Goal: Task Accomplishment & Management: Use online tool/utility

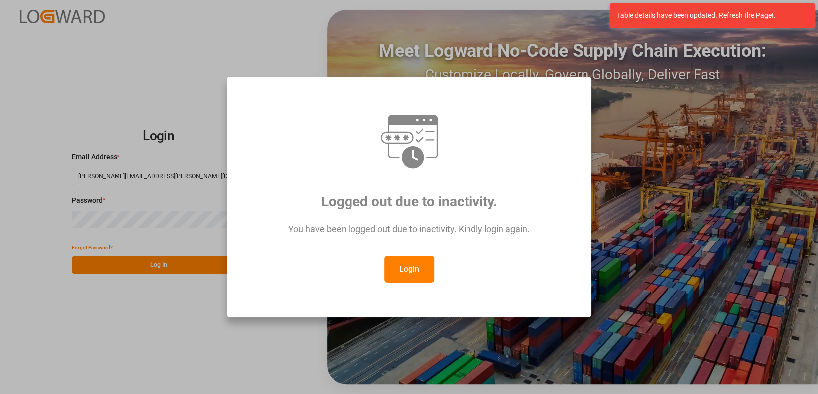
click at [398, 267] on button "Login" at bounding box center [409, 269] width 50 height 27
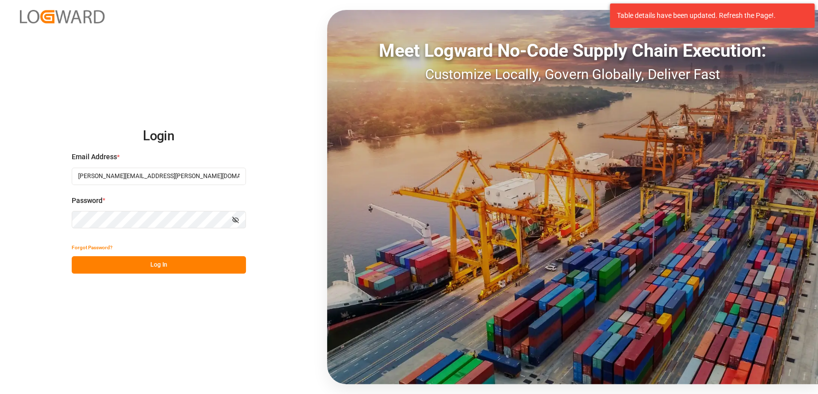
click at [160, 266] on button "Log In" at bounding box center [159, 264] width 174 height 17
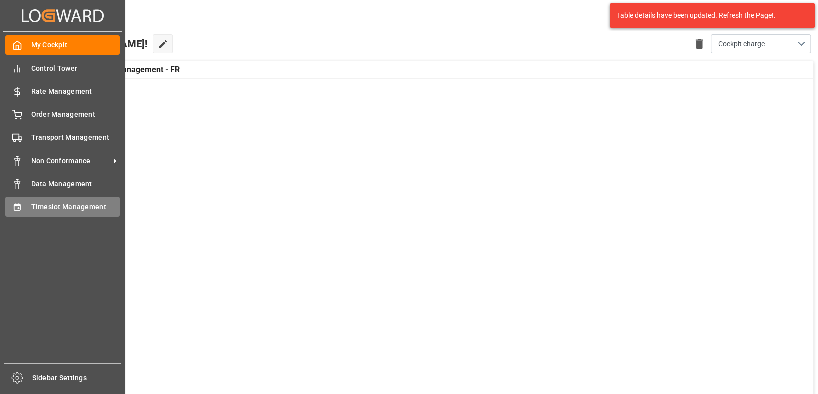
click at [20, 202] on div at bounding box center [13, 207] width 17 height 10
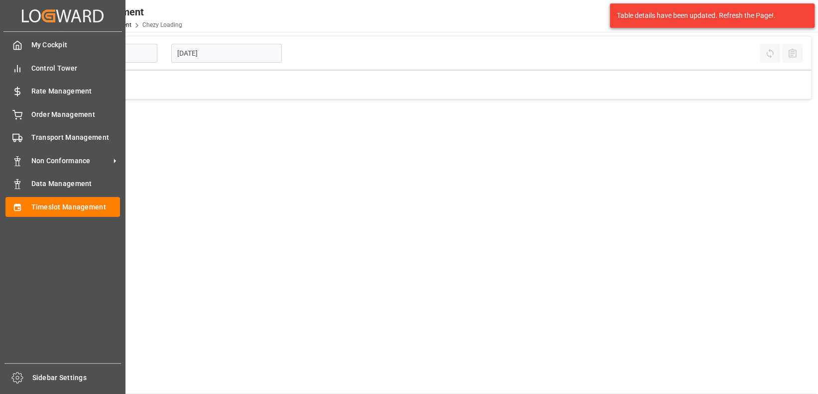
type input "Chezy Loading"
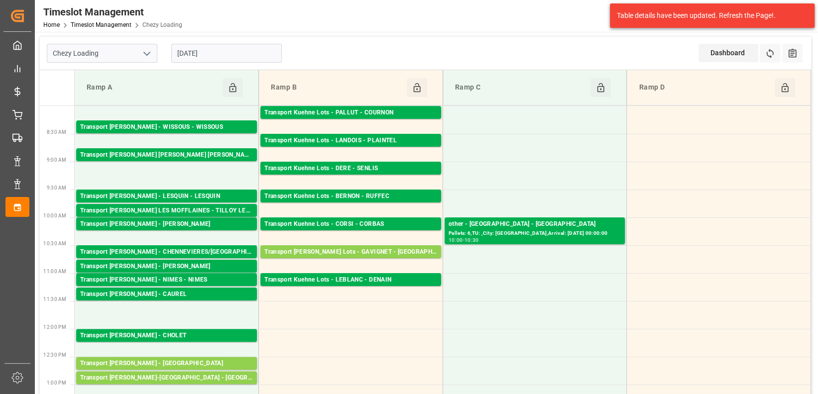
click at [249, 48] on input "[DATE]" at bounding box center [226, 53] width 111 height 19
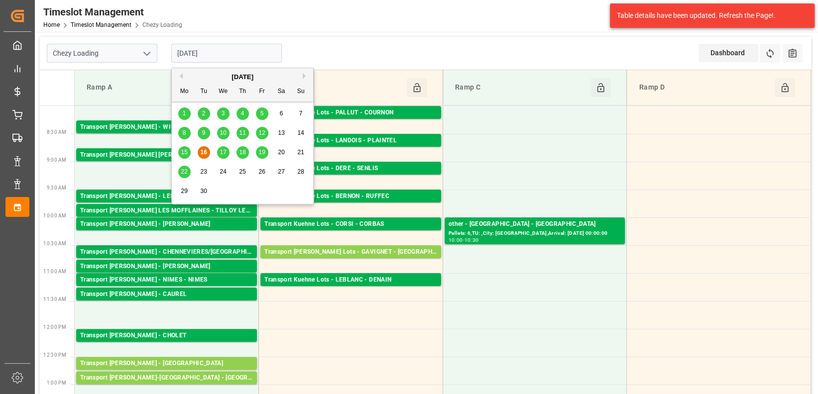
click at [223, 154] on span "17" at bounding box center [223, 152] width 6 height 7
type input "[DATE]"
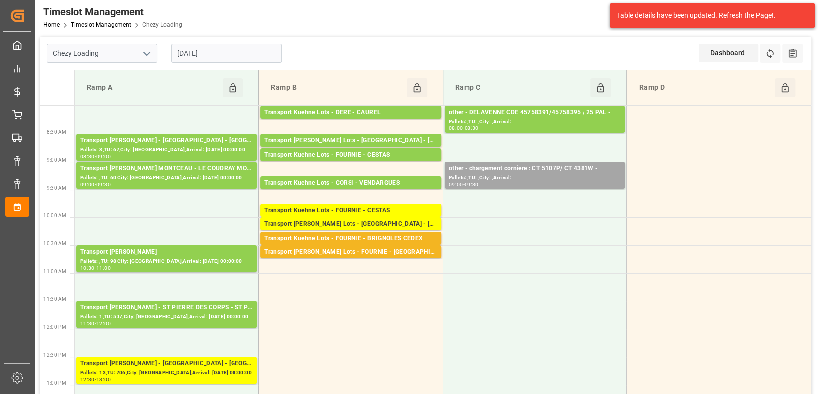
click at [146, 52] on icon "open menu" at bounding box center [147, 54] width 12 height 12
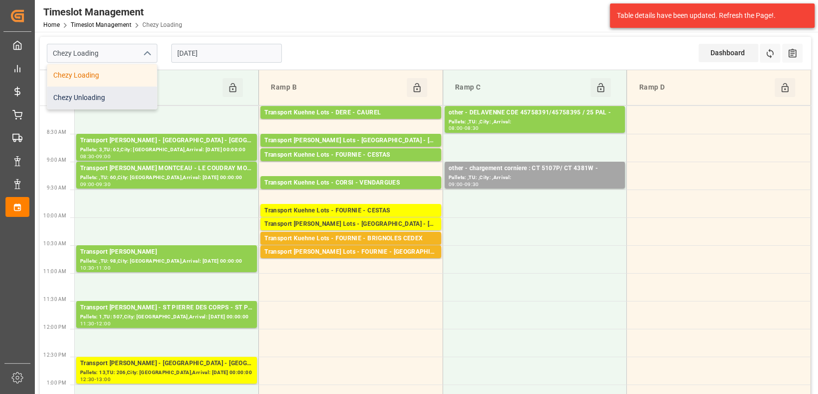
click at [130, 99] on div "Chezy Unloading" at bounding box center [102, 98] width 110 height 22
type input "Chezy Unloading"
